Goal: Transaction & Acquisition: Purchase product/service

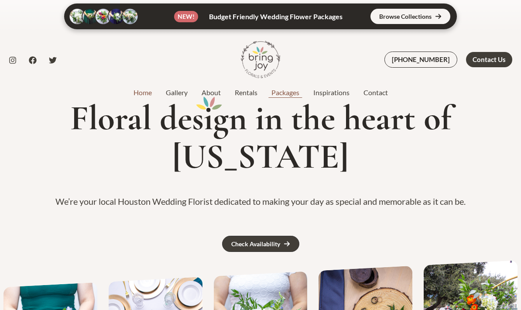
click at [298, 92] on link "Packages" at bounding box center [286, 92] width 42 height 10
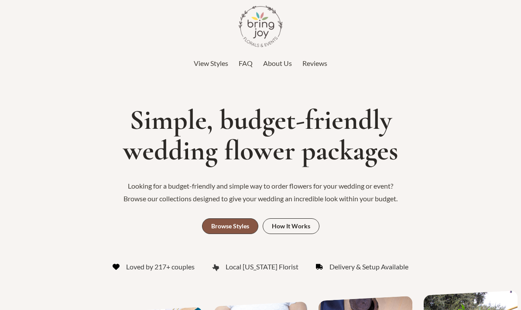
click at [227, 231] on link "Browse Styles" at bounding box center [230, 226] width 56 height 16
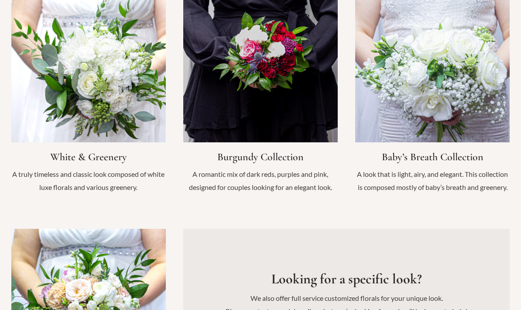
scroll to position [940, 0]
click at [469, 175] on link "Infobox Link" at bounding box center [432, 95] width 155 height 215
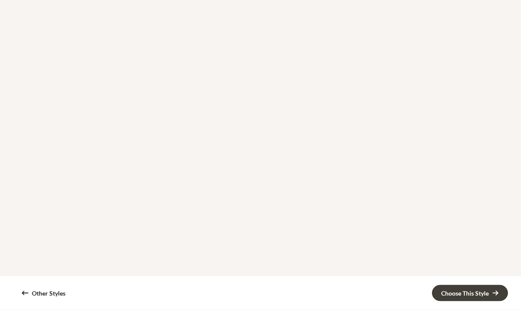
scroll to position [763, 0]
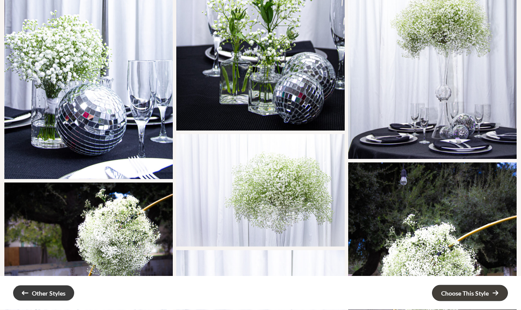
click at [49, 290] on div "Other Styles" at bounding box center [49, 293] width 34 height 6
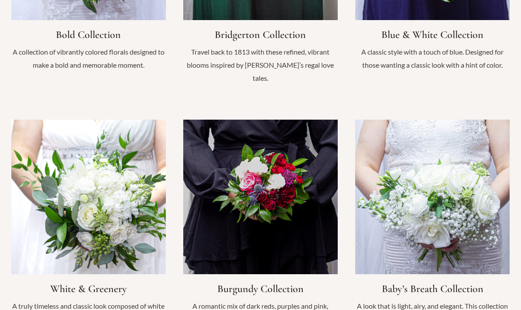
scroll to position [809, 0]
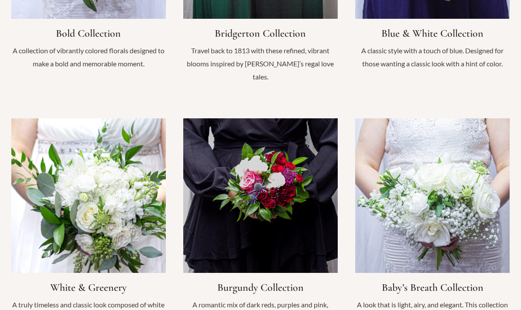
click at [130, 195] on link "Infobox Link" at bounding box center [88, 225] width 155 height 215
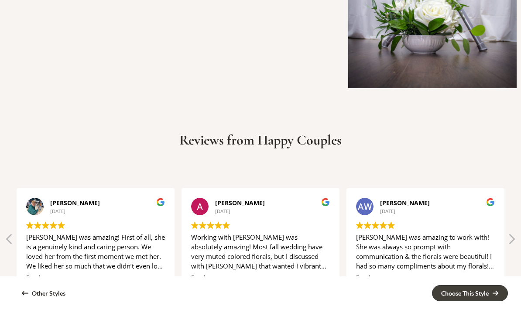
scroll to position [1340, 0]
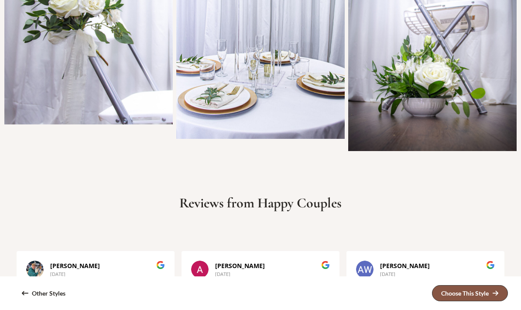
click at [462, 296] on div "Choose This Style" at bounding box center [465, 293] width 48 height 6
